Goal: Find specific page/section: Find specific page/section

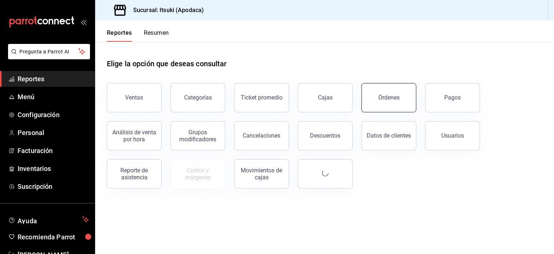
click at [383, 98] on div "Órdenes" at bounding box center [388, 97] width 21 height 7
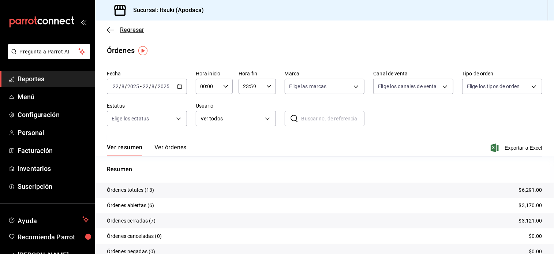
click at [136, 27] on span "Regresar" at bounding box center [132, 29] width 24 height 7
